Goal: Check status: Check status

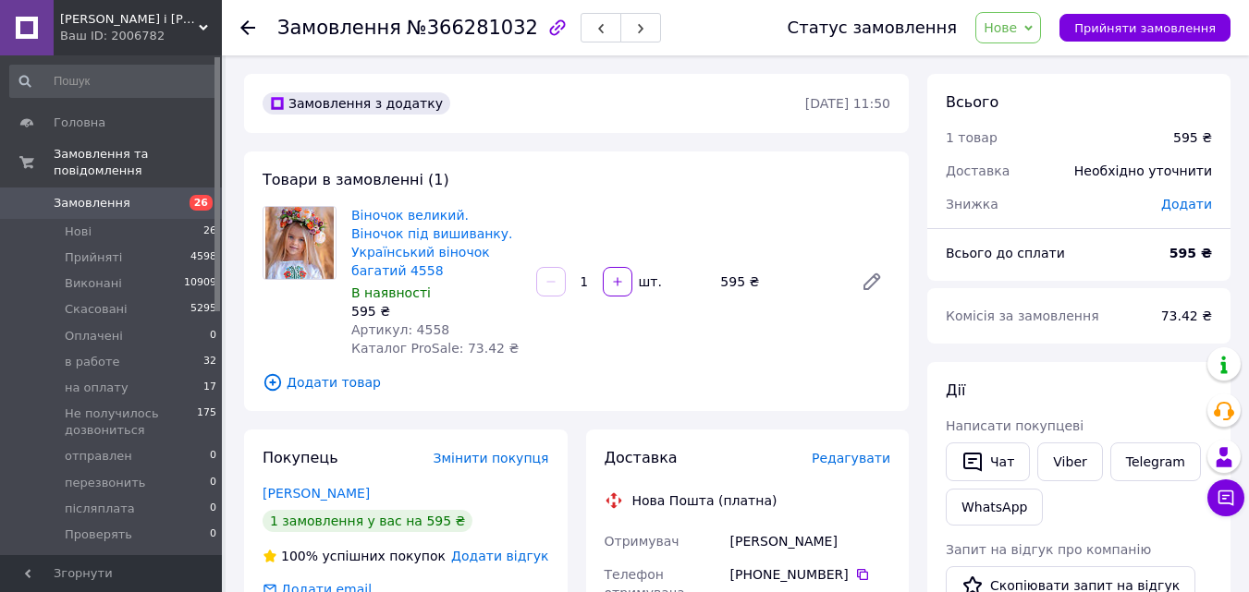
click at [136, 195] on span "Замовлення" at bounding box center [112, 203] width 117 height 17
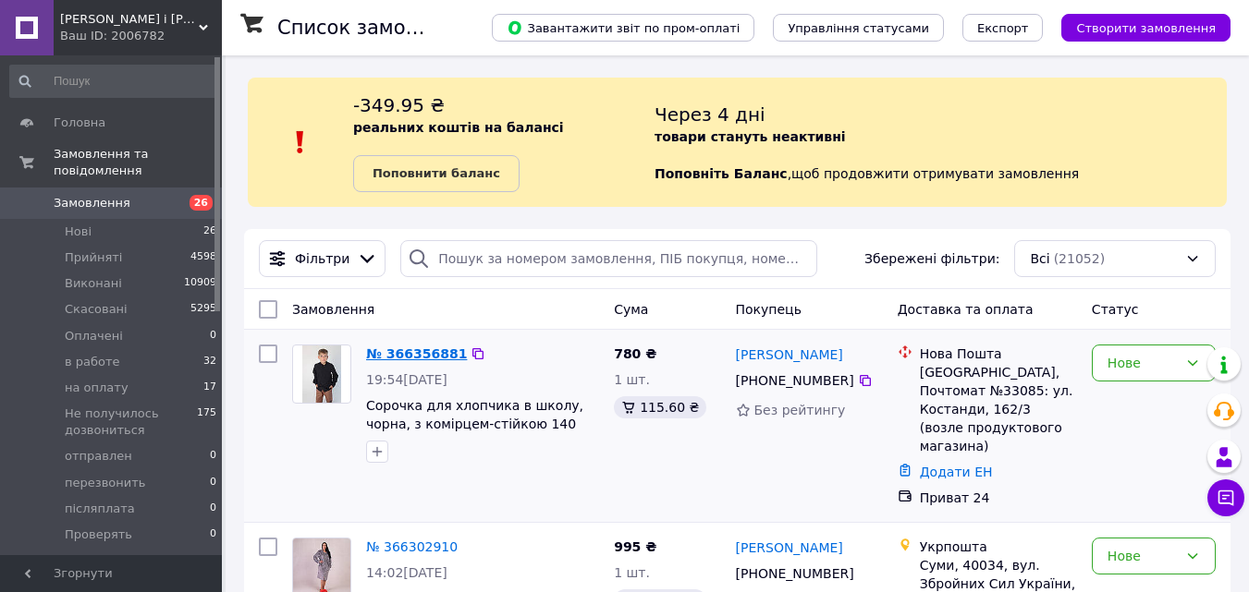
click at [409, 352] on link "№ 366356881" at bounding box center [416, 354] width 101 height 15
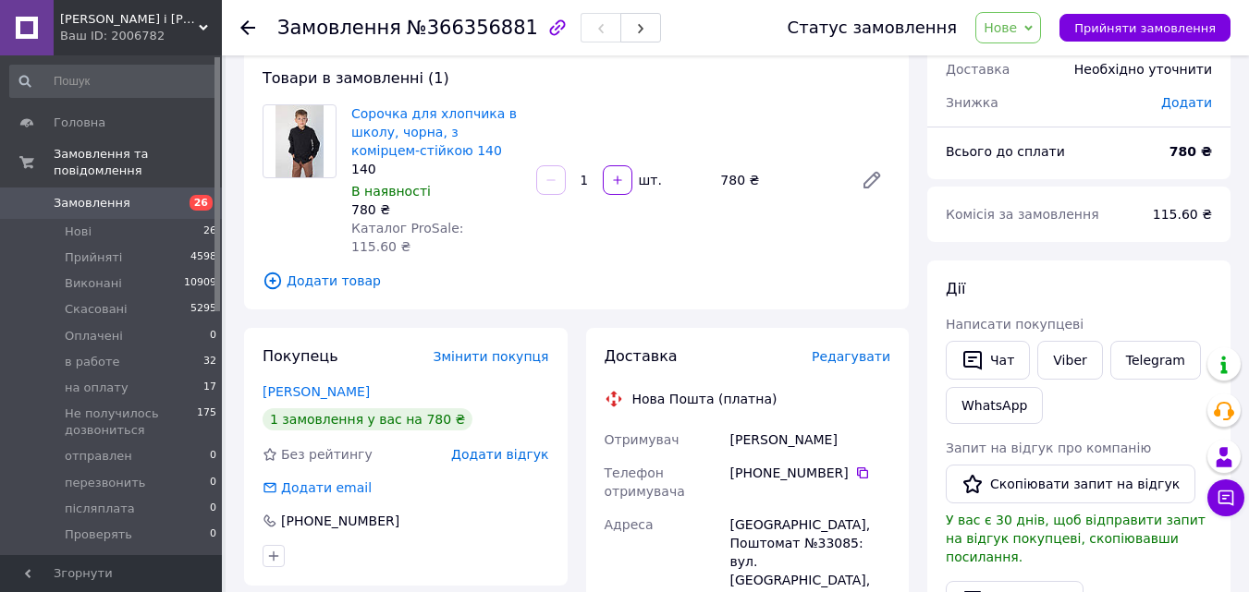
scroll to position [92, 0]
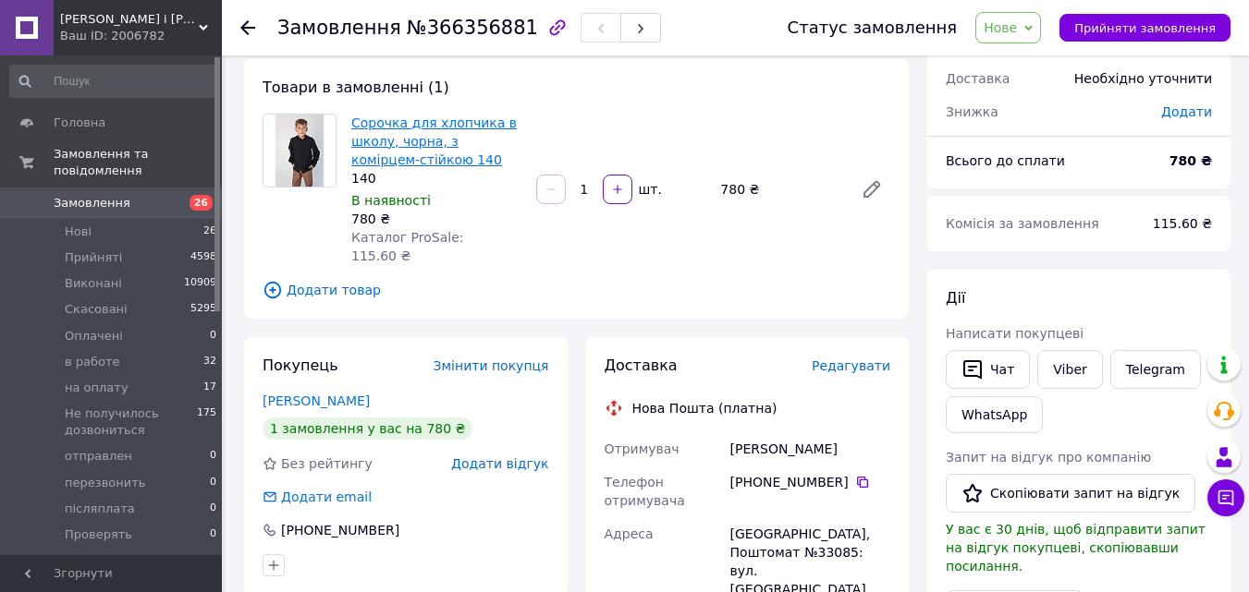
click at [387, 146] on link "Сорочка для хлопчика в школу, чорна, з комірцем-стійкою 140" at bounding box center [433, 142] width 165 height 52
